Goal: Navigation & Orientation: Find specific page/section

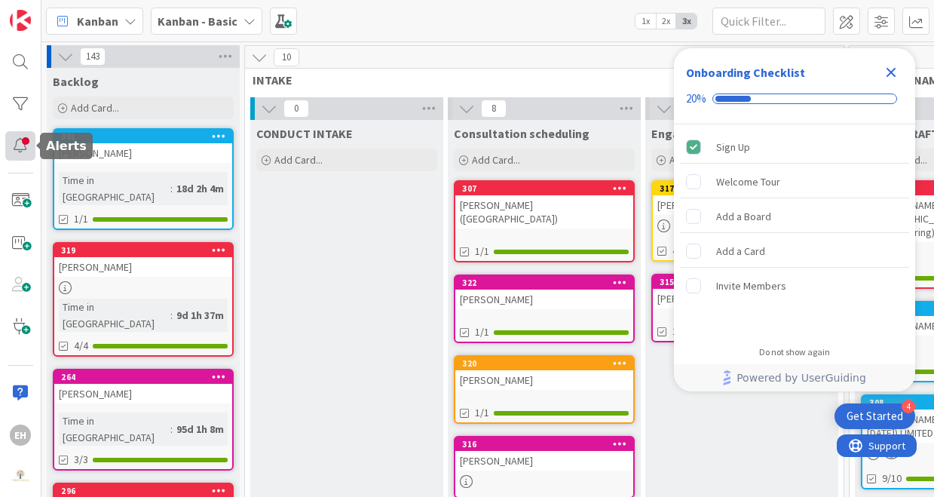
click at [14, 153] on div at bounding box center [20, 146] width 30 height 30
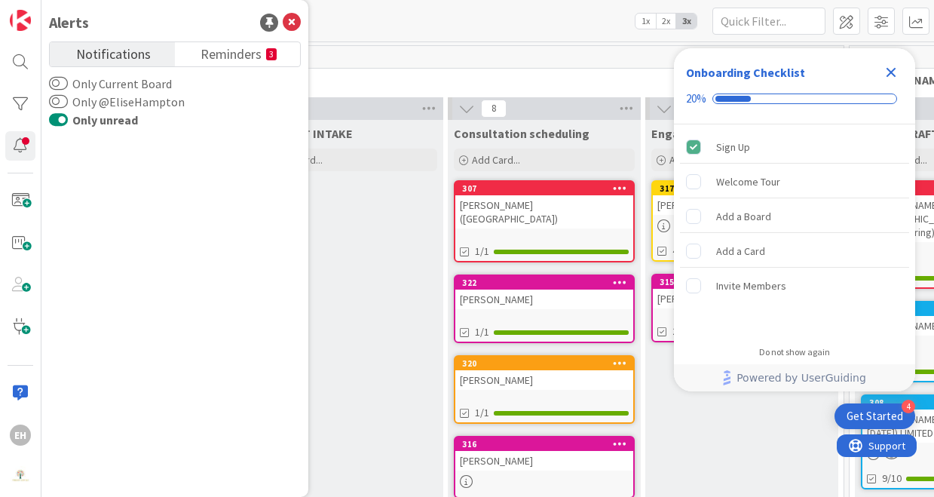
click at [887, 72] on icon "Close Checklist" at bounding box center [891, 72] width 18 height 18
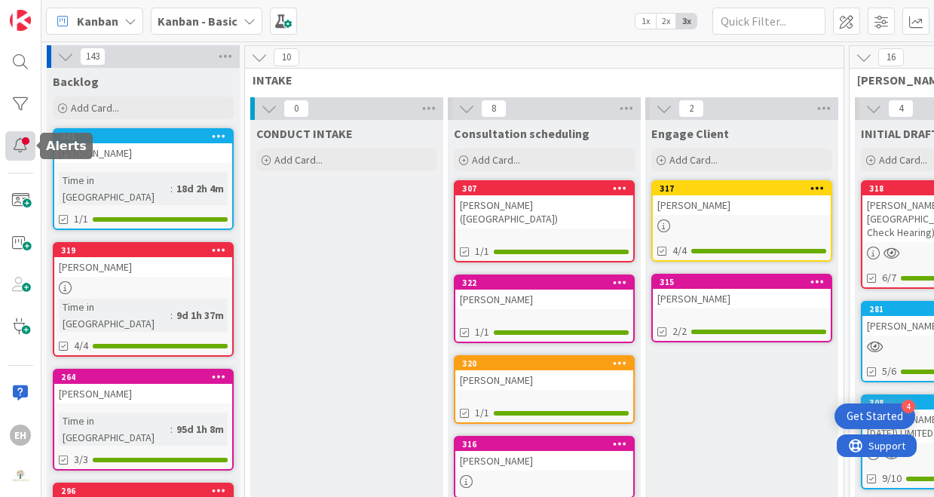
click at [11, 140] on div at bounding box center [20, 146] width 30 height 30
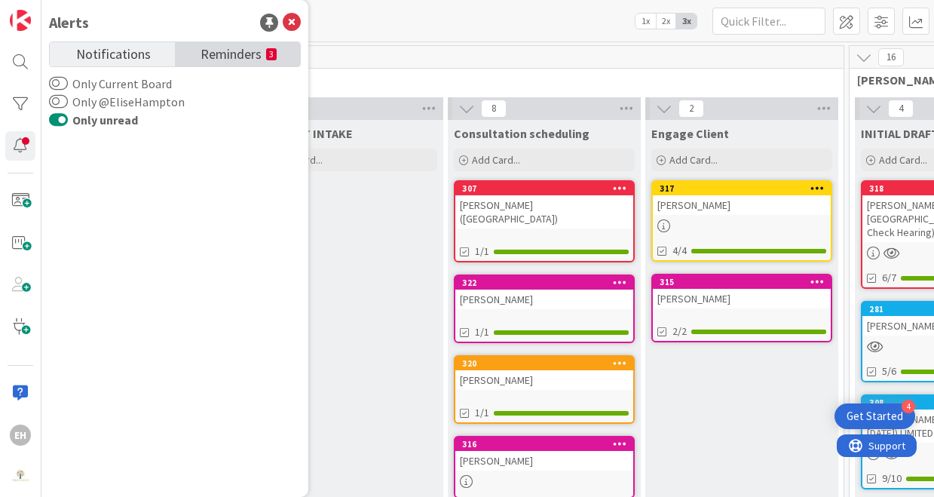
click at [261, 57] on span "Reminders" at bounding box center [231, 52] width 61 height 21
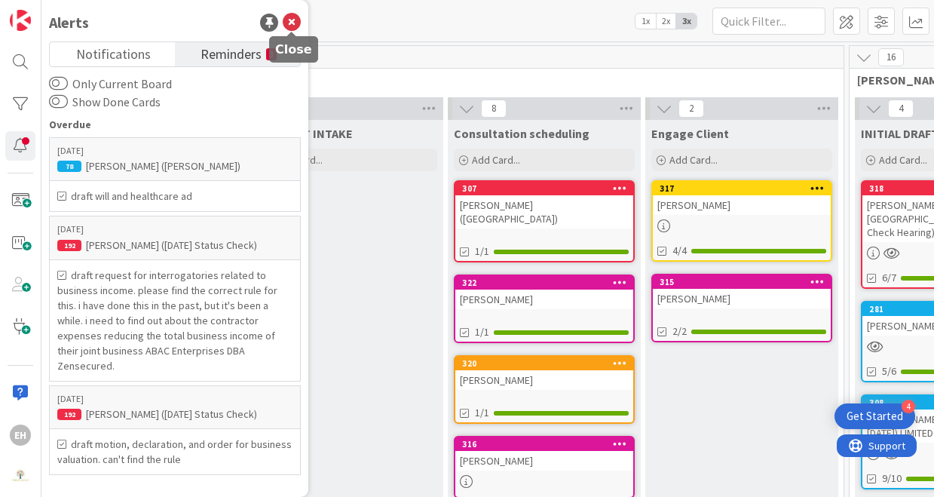
click at [293, 18] on icon at bounding box center [292, 23] width 18 height 18
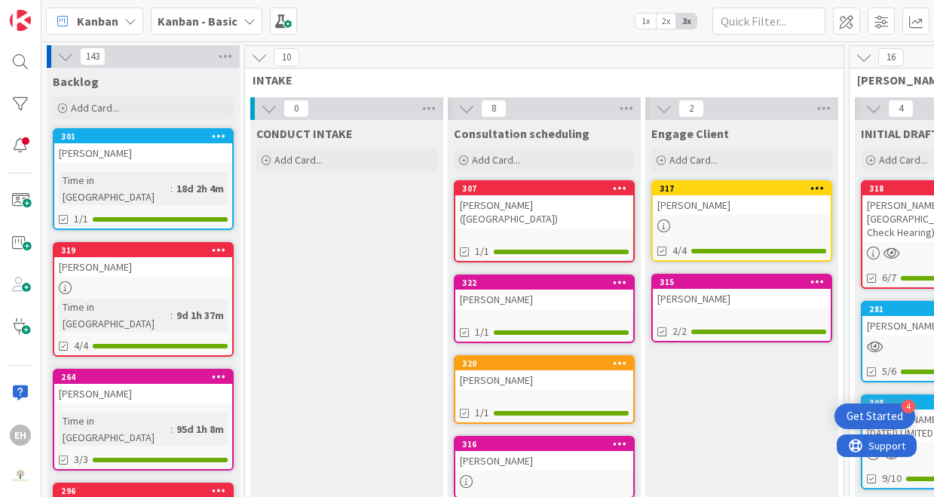
click at [131, 384] on div "[PERSON_NAME]" at bounding box center [143, 394] width 178 height 20
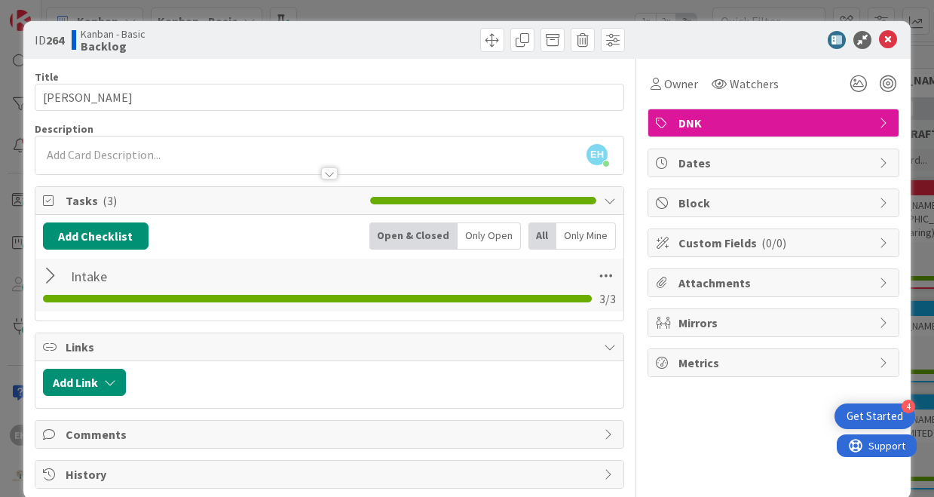
click at [50, 278] on div at bounding box center [53, 275] width 20 height 27
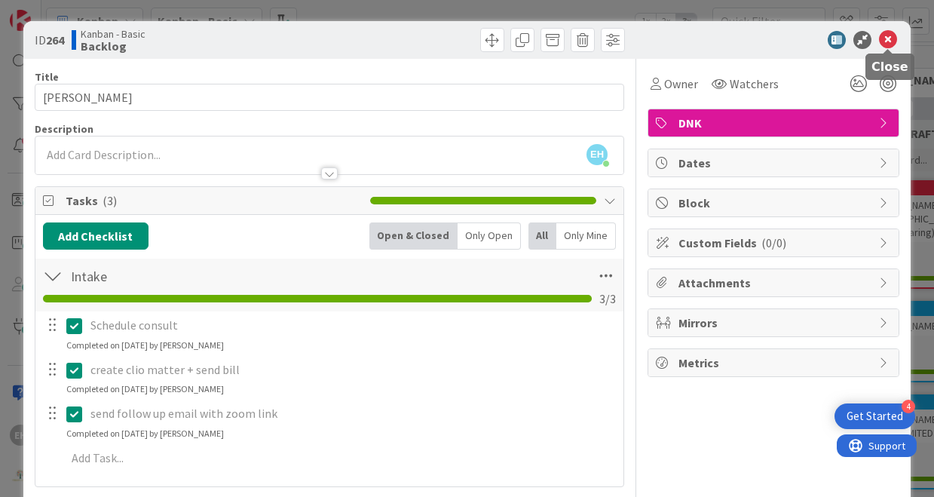
click at [892, 44] on icon at bounding box center [888, 40] width 18 height 18
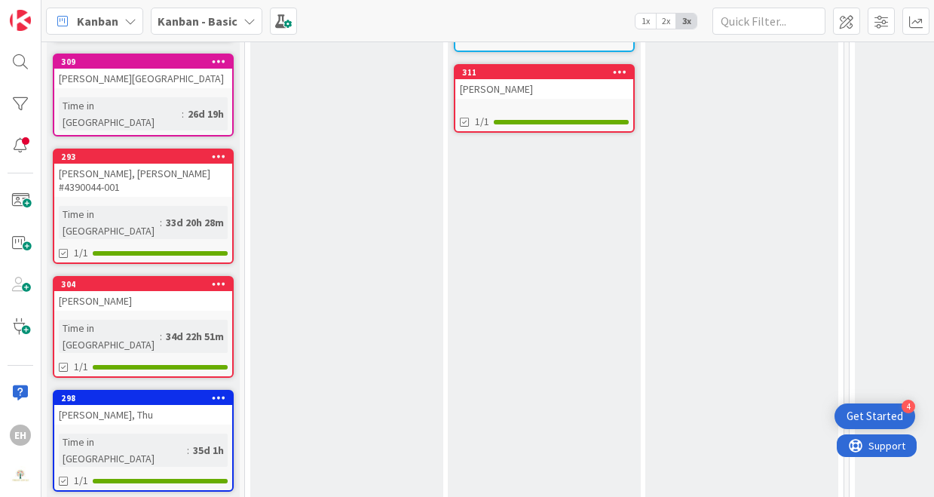
scroll to position [668, 0]
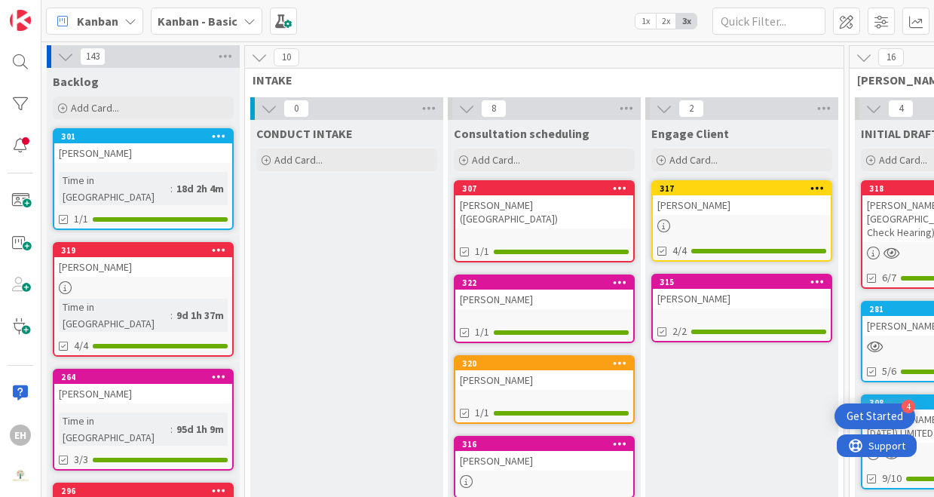
scroll to position [0, 0]
